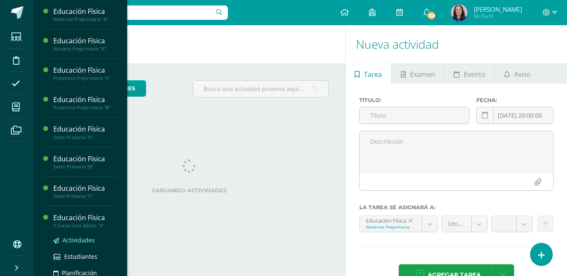
click at [82, 239] on span "Actividades" at bounding box center [79, 240] width 32 height 8
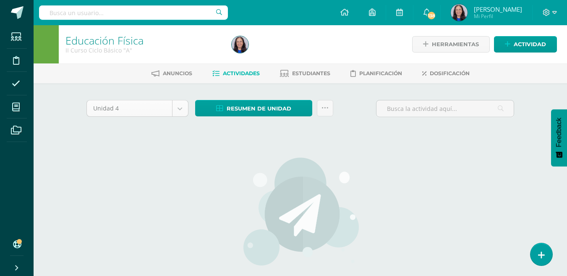
click at [178, 107] on body "Estudiantes Disciplina Asistencia Mis cursos Archivos Soporte Ayuda Reportar un…" at bounding box center [283, 180] width 567 height 361
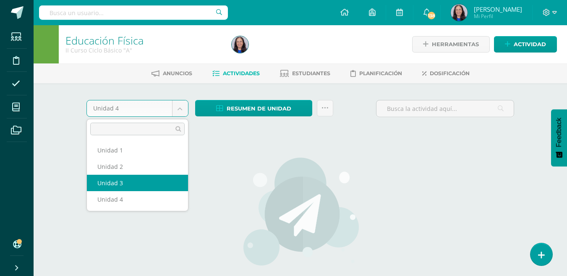
select select "Unidad 3"
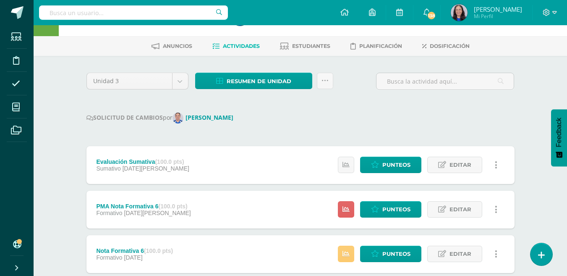
scroll to position [42, 0]
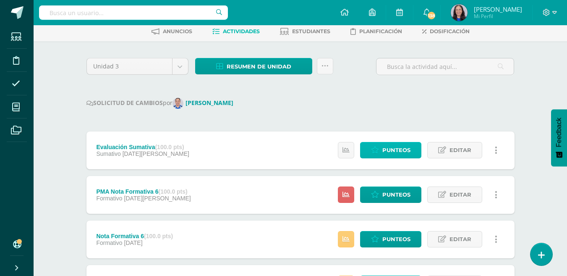
click at [396, 149] on span "Punteos" at bounding box center [397, 150] width 28 height 16
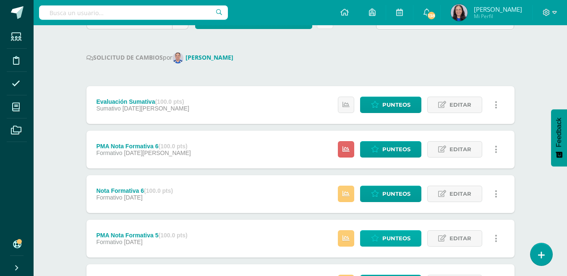
scroll to position [168, 0]
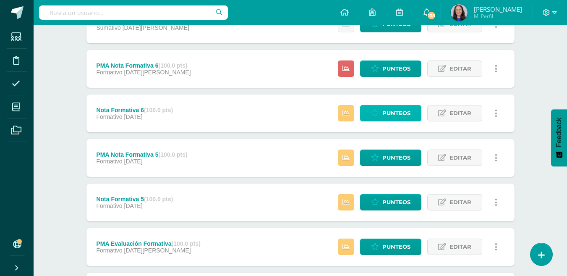
click at [403, 110] on span "Punteos" at bounding box center [397, 113] width 28 height 16
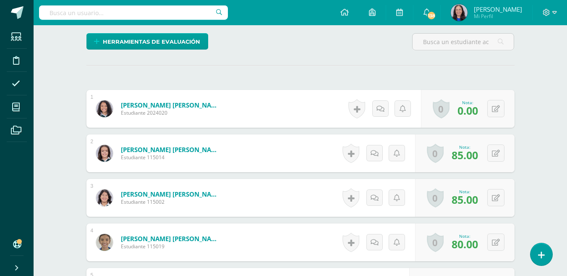
scroll to position [210, 0]
click at [493, 107] on button at bounding box center [496, 108] width 17 height 17
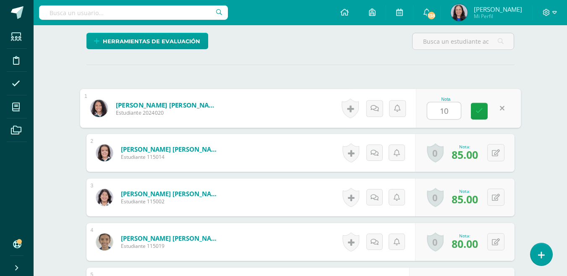
type input "100"
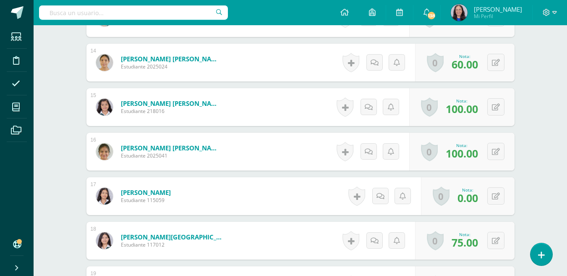
scroll to position [925, 0]
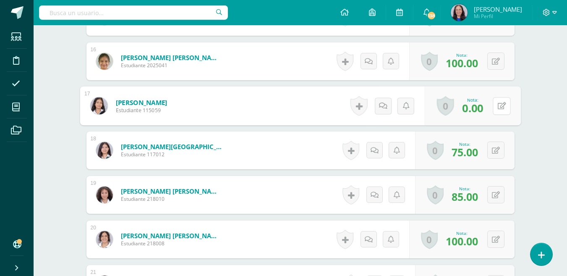
drag, startPoint x: 494, startPoint y: 105, endPoint x: 481, endPoint y: 123, distance: 22.9
click at [493, 106] on button at bounding box center [502, 106] width 18 height 18
click at [478, 108] on icon at bounding box center [480, 108] width 8 height 7
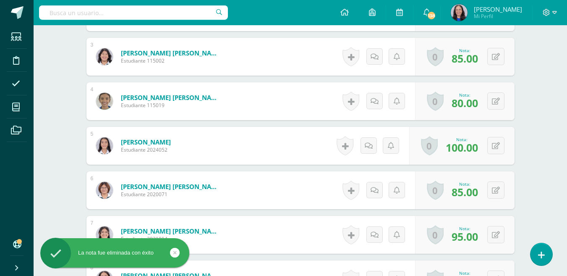
scroll to position [337, 0]
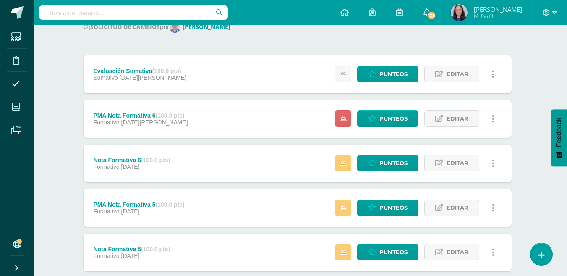
scroll to position [168, 3]
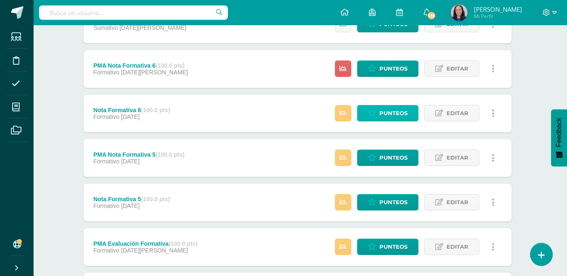
click at [395, 112] on span "Punteos" at bounding box center [394, 113] width 28 height 16
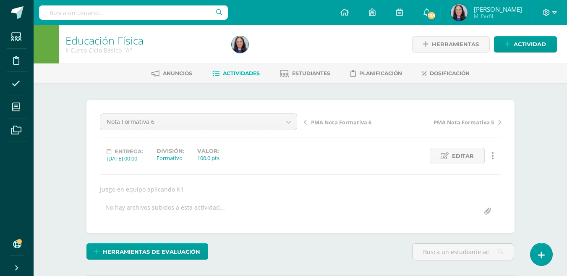
scroll to position [0, 0]
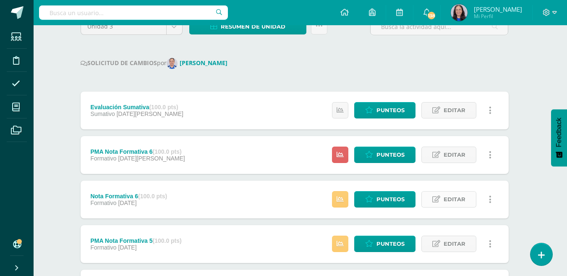
scroll to position [84, 6]
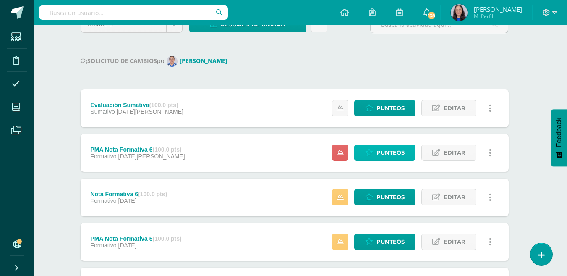
click at [393, 152] on span "Punteos" at bounding box center [391, 153] width 28 height 16
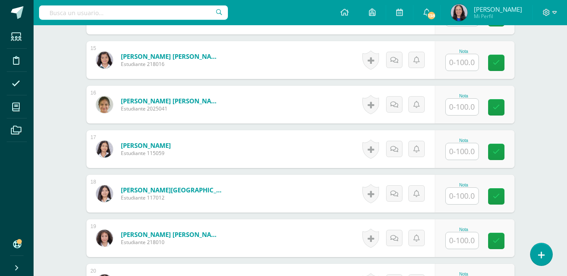
scroll to position [915, 0]
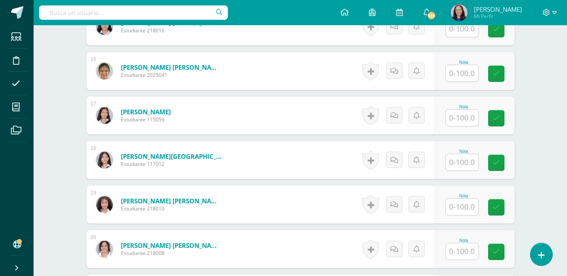
click at [472, 119] on input "text" at bounding box center [462, 118] width 33 height 16
type input "00"
click at [503, 118] on icon at bounding box center [502, 118] width 8 height 7
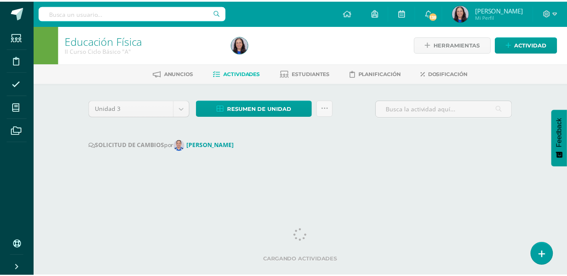
scroll to position [0, 9]
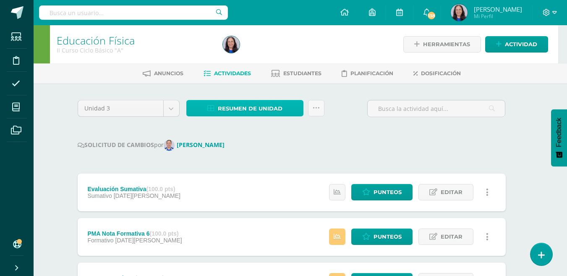
click at [262, 108] on span "Resumen de unidad" at bounding box center [250, 109] width 65 height 16
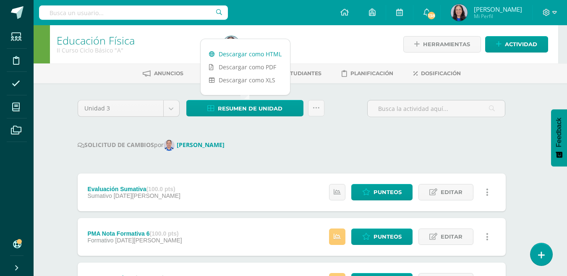
click at [254, 53] on link "Descargar como HTML" at bounding box center [245, 53] width 89 height 13
drag, startPoint x: 292, startPoint y: 137, endPoint x: 286, endPoint y: 136, distance: 5.9
